Goal: Find specific fact: Find specific fact

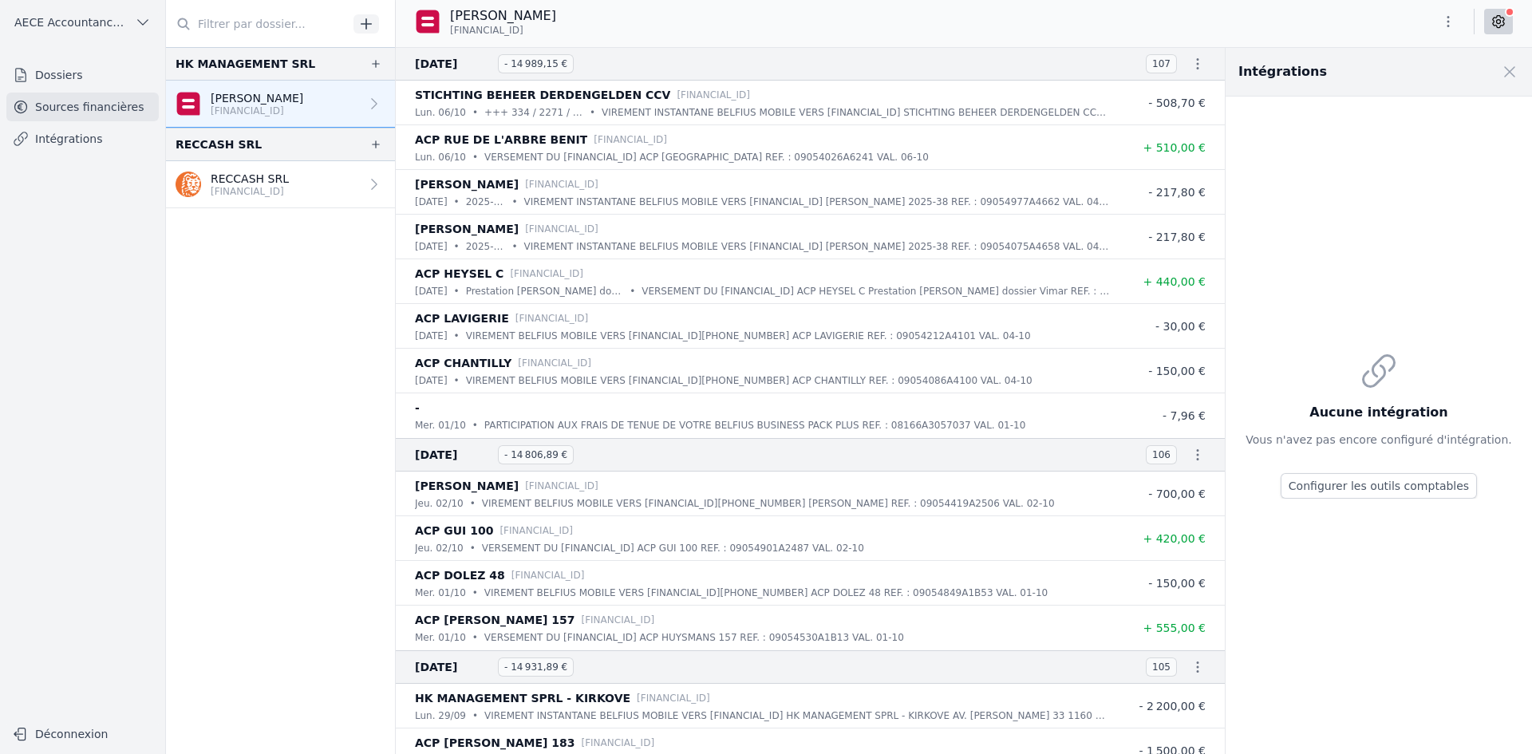
click at [81, 82] on link "Dossiers" at bounding box center [82, 75] width 152 height 29
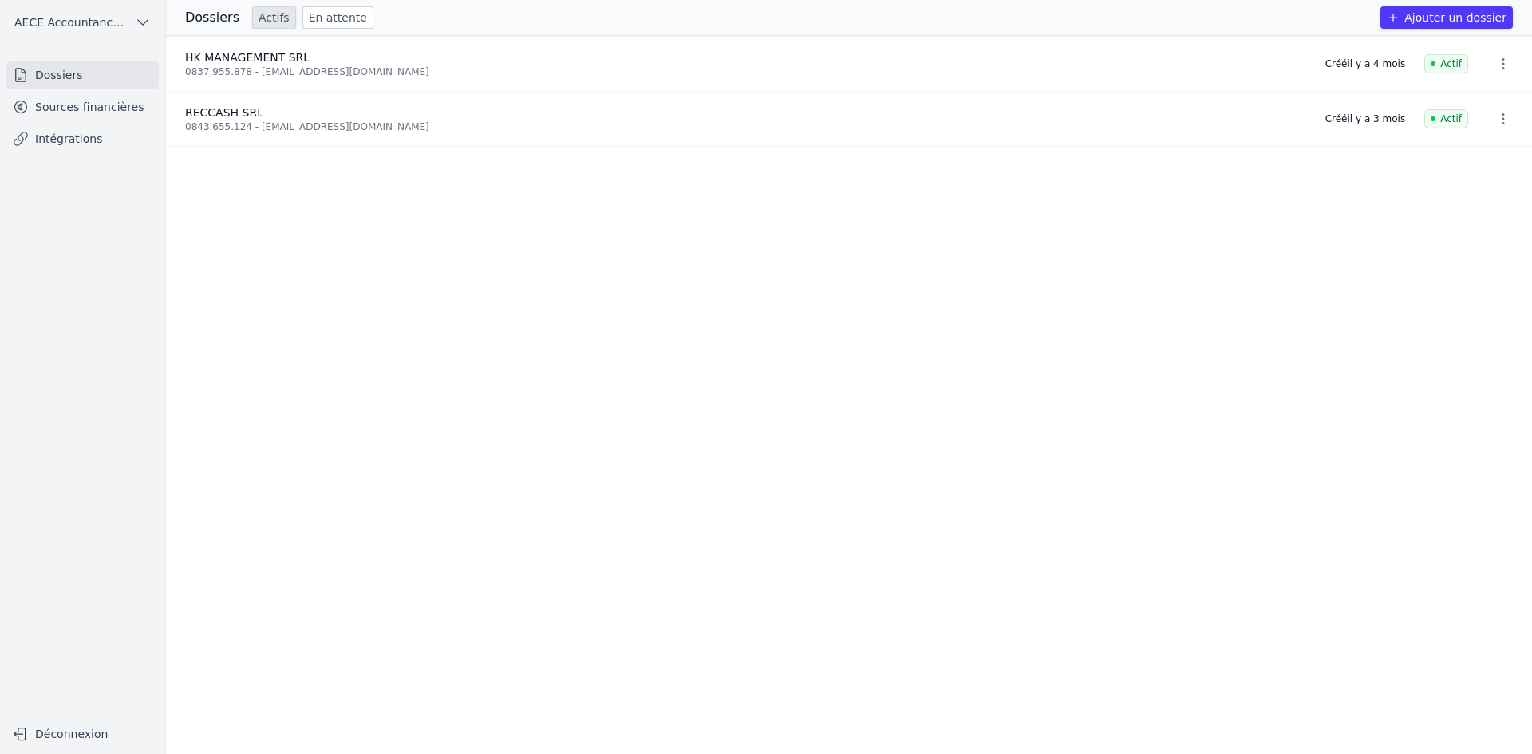
click at [319, 18] on link "En attente" at bounding box center [337, 17] width 71 height 22
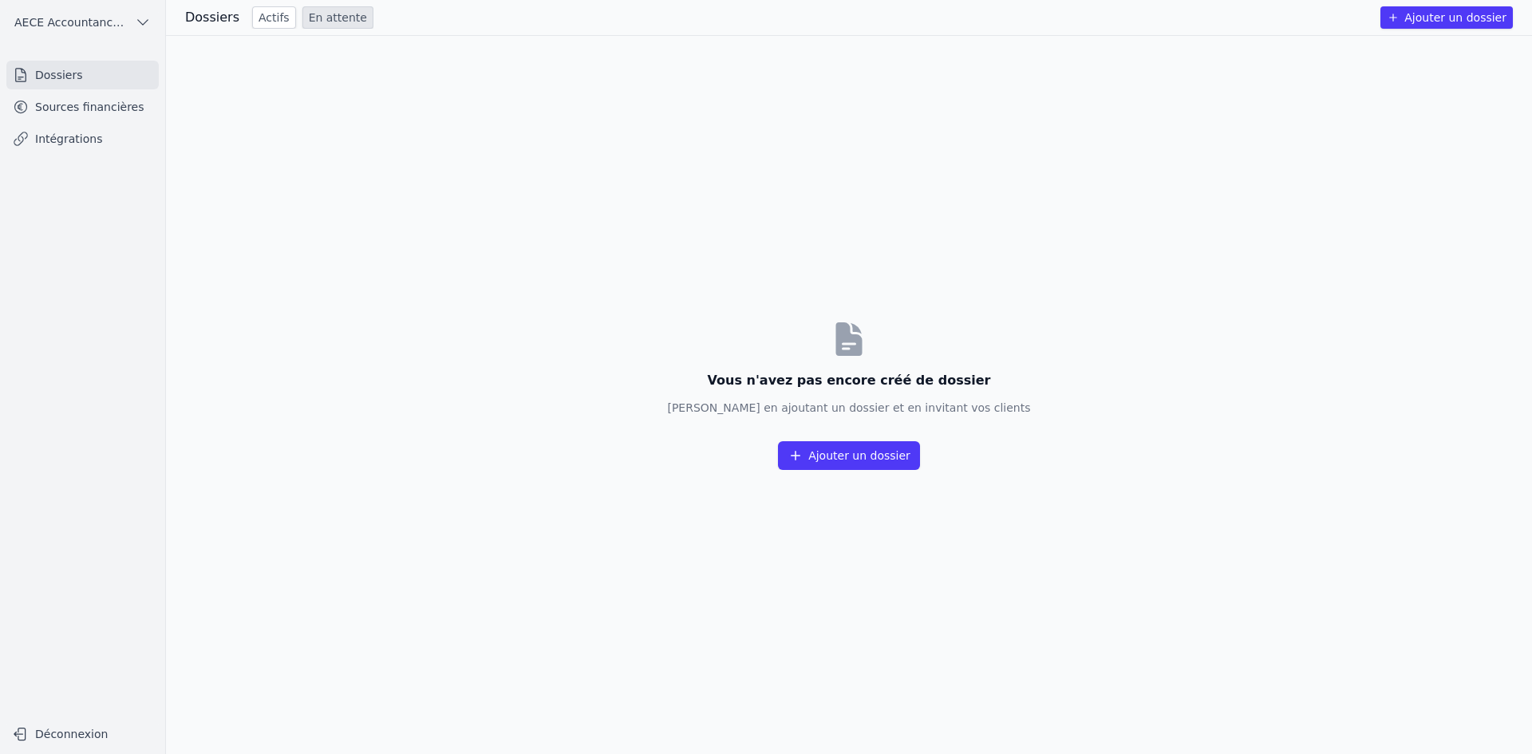
click at [263, 16] on link "Actifs" at bounding box center [274, 17] width 44 height 22
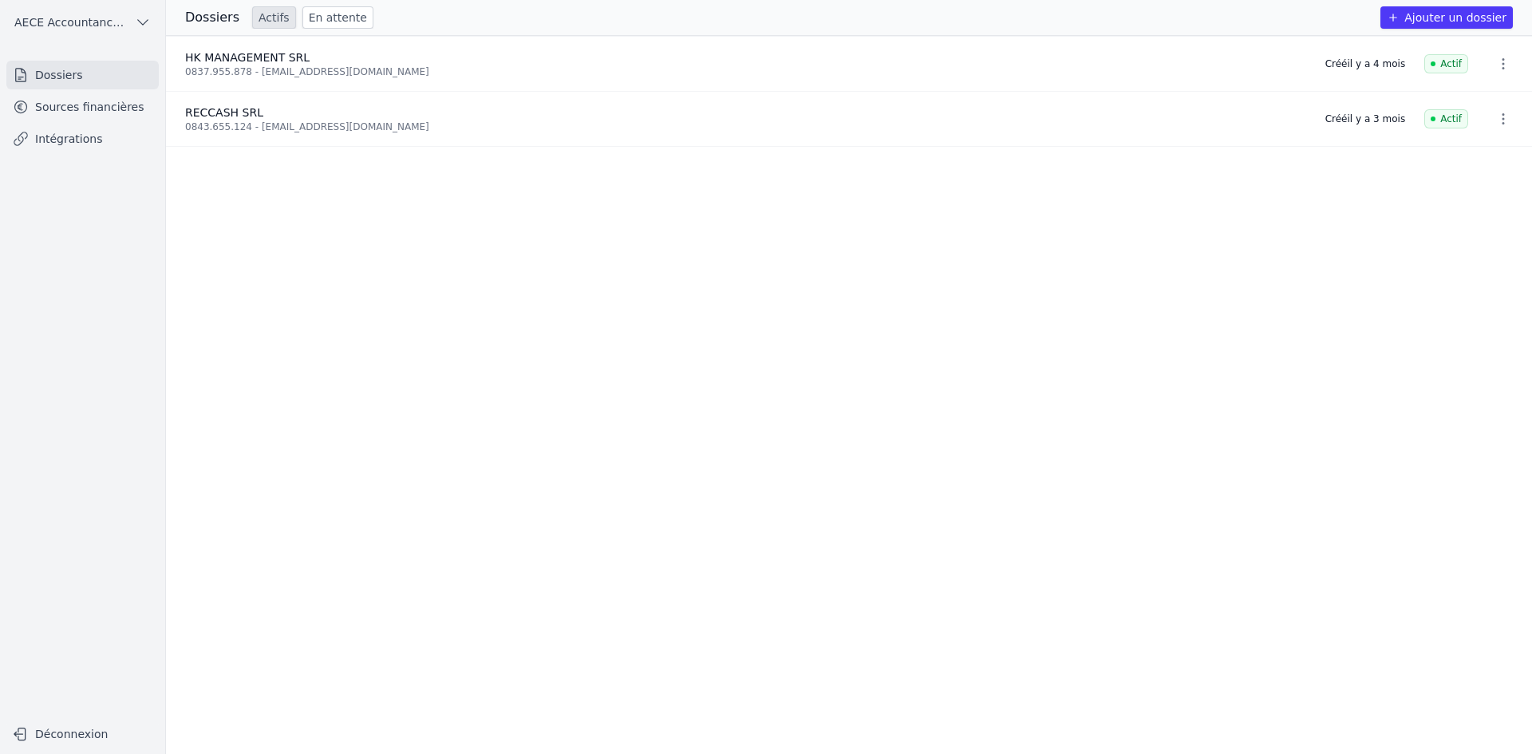
click at [95, 106] on link "Sources financières" at bounding box center [82, 107] width 152 height 29
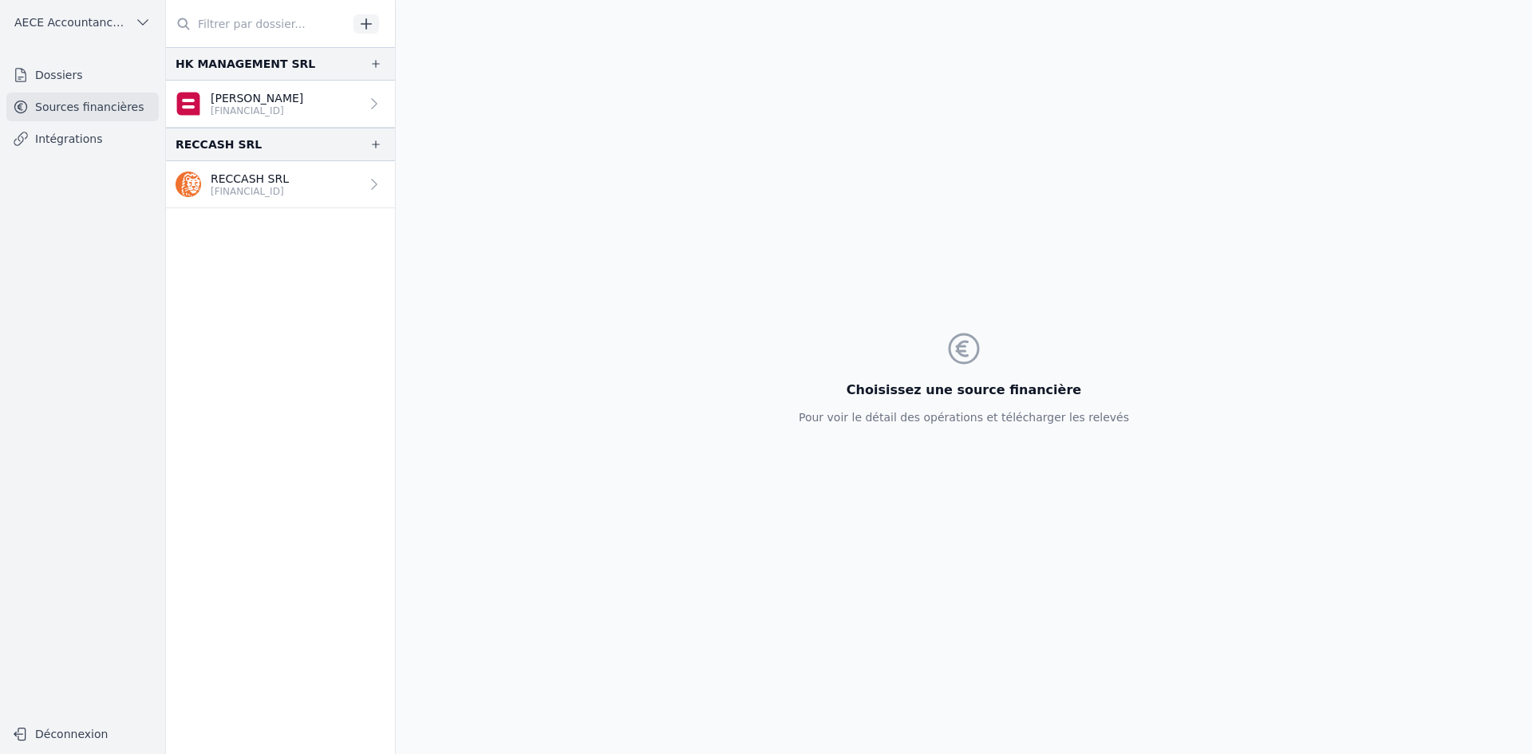
click at [251, 101] on p "[PERSON_NAME]" at bounding box center [257, 98] width 93 height 16
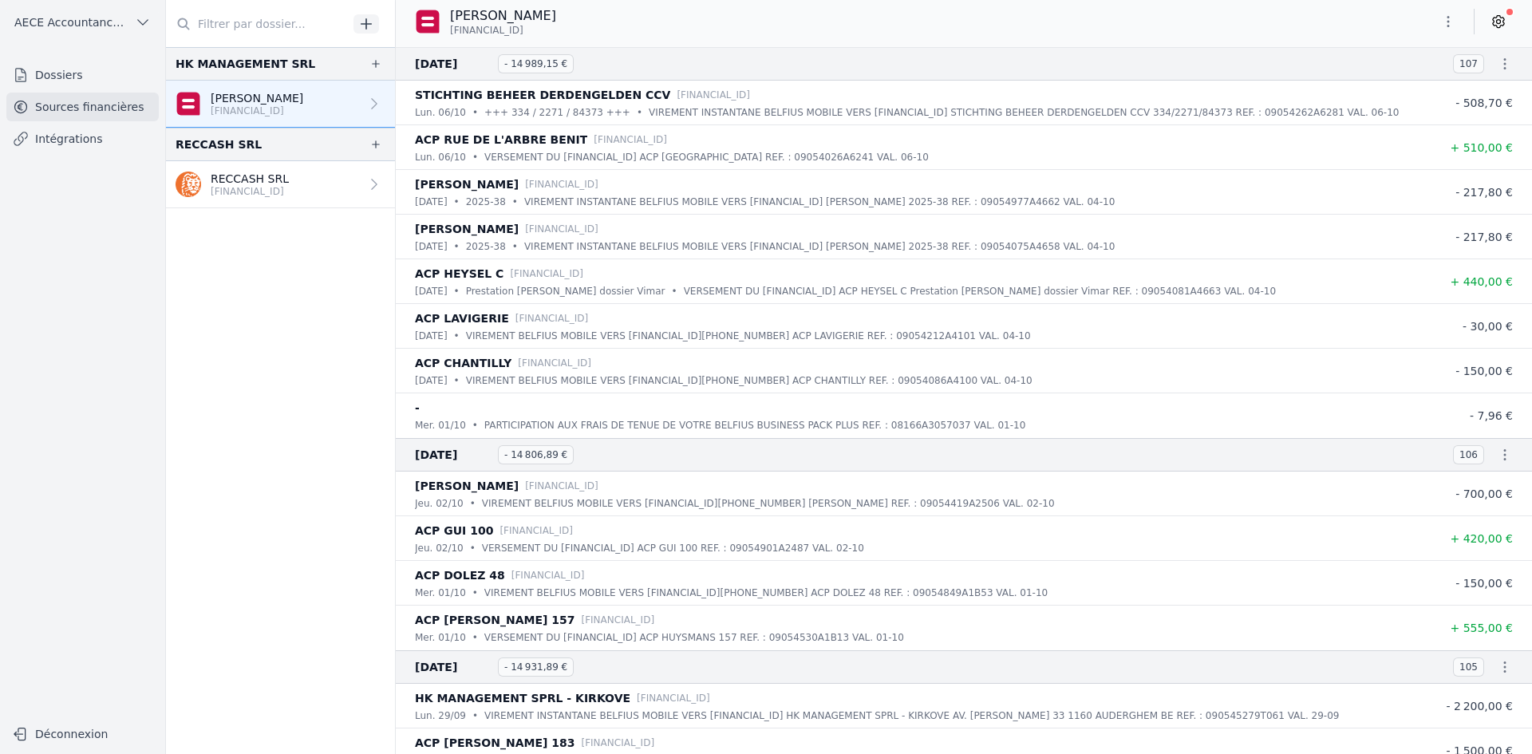
click at [531, 23] on p "[PERSON_NAME]" at bounding box center [503, 15] width 106 height 19
click at [523, 26] on span "[FINANCIAL_ID]" at bounding box center [486, 30] width 73 height 13
click at [561, 27] on div "[PERSON_NAME] [FINANCIAL_ID]" at bounding box center [492, 21] width 154 height 30
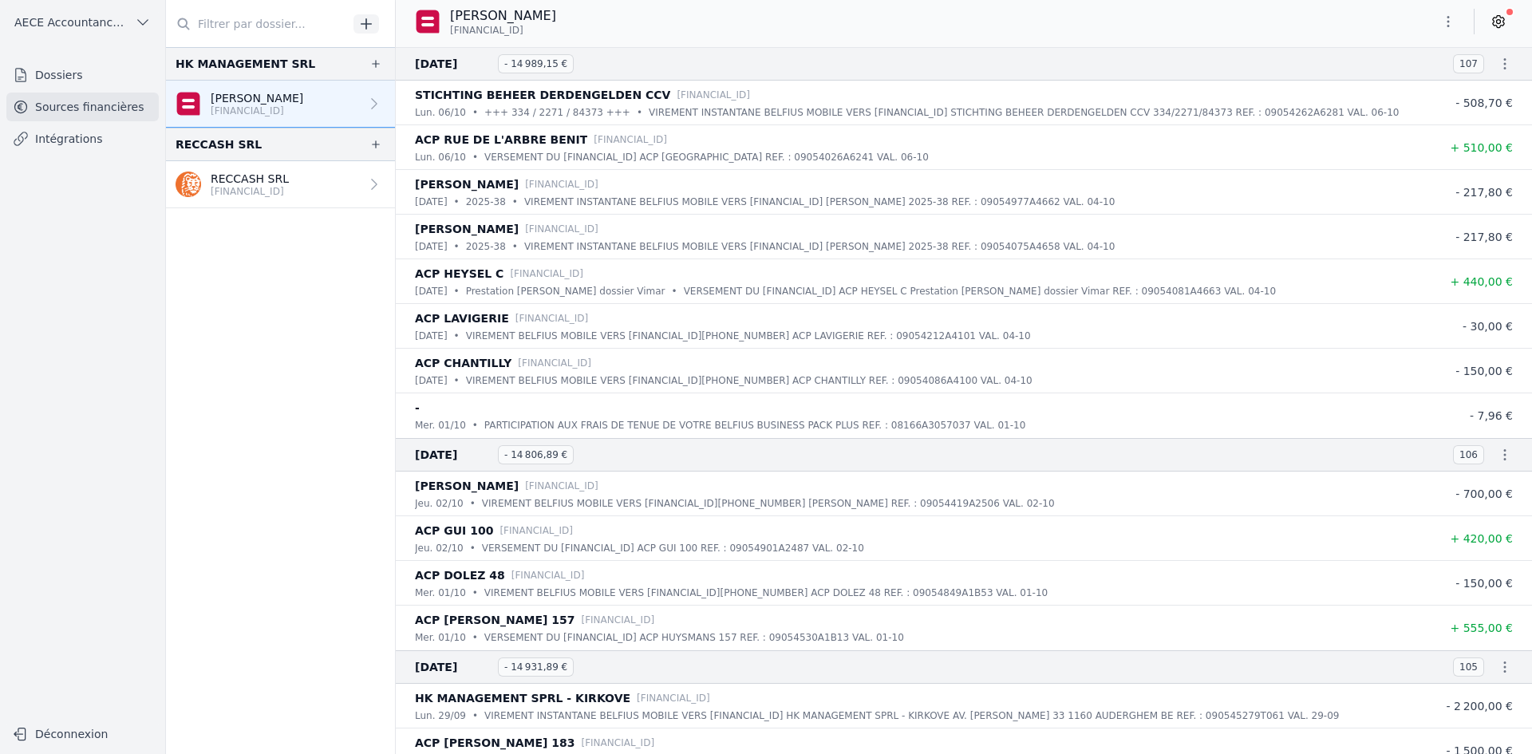
drag, startPoint x: 551, startPoint y: 30, endPoint x: 448, endPoint y: 18, distance: 102.8
click at [448, 18] on div "[PERSON_NAME] [FINANCIAL_ID]" at bounding box center [492, 21] width 154 height 30
copy div "[PERSON_NAME] [FINANCIAL_ID]"
